Goal: Information Seeking & Learning: Learn about a topic

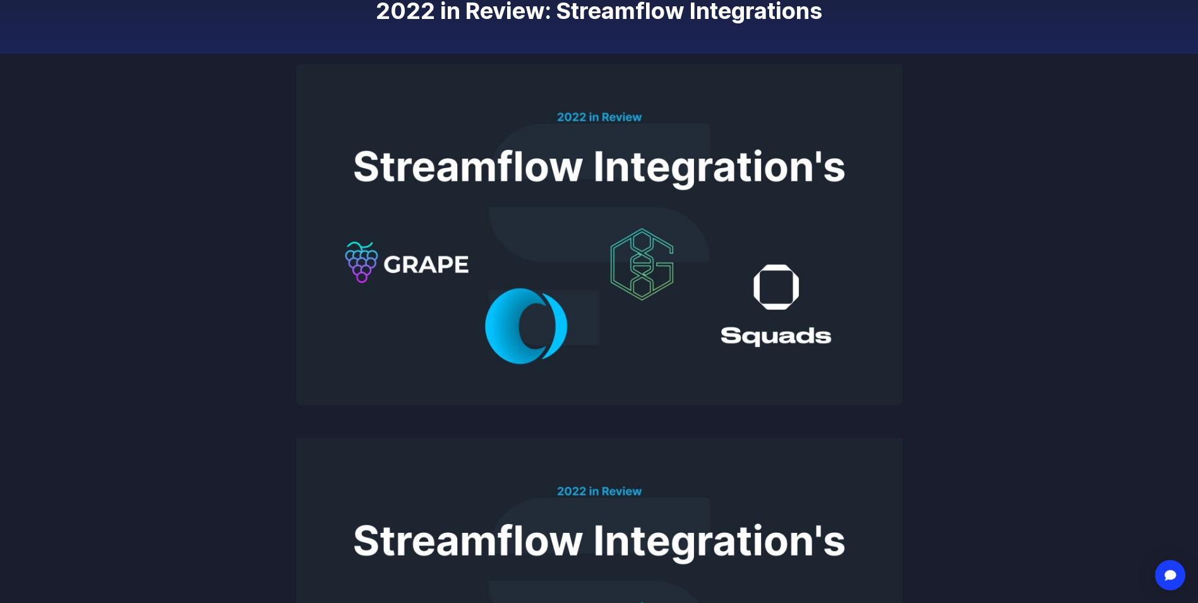
scroll to position [189, 0]
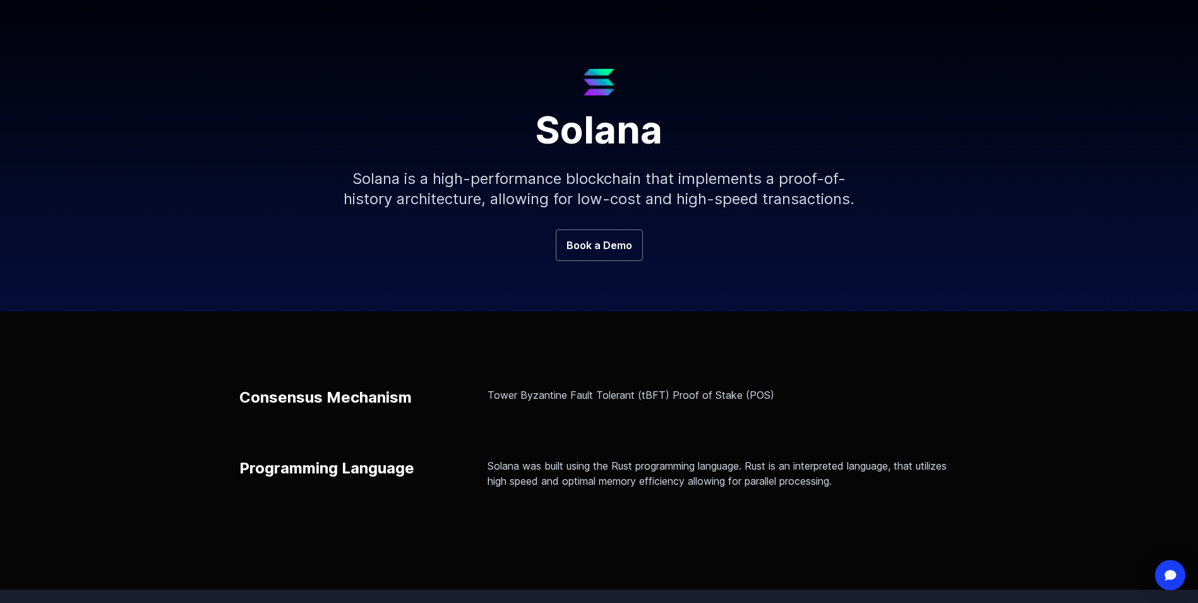
scroll to position [126, 0]
